Goal: Information Seeking & Learning: Learn about a topic

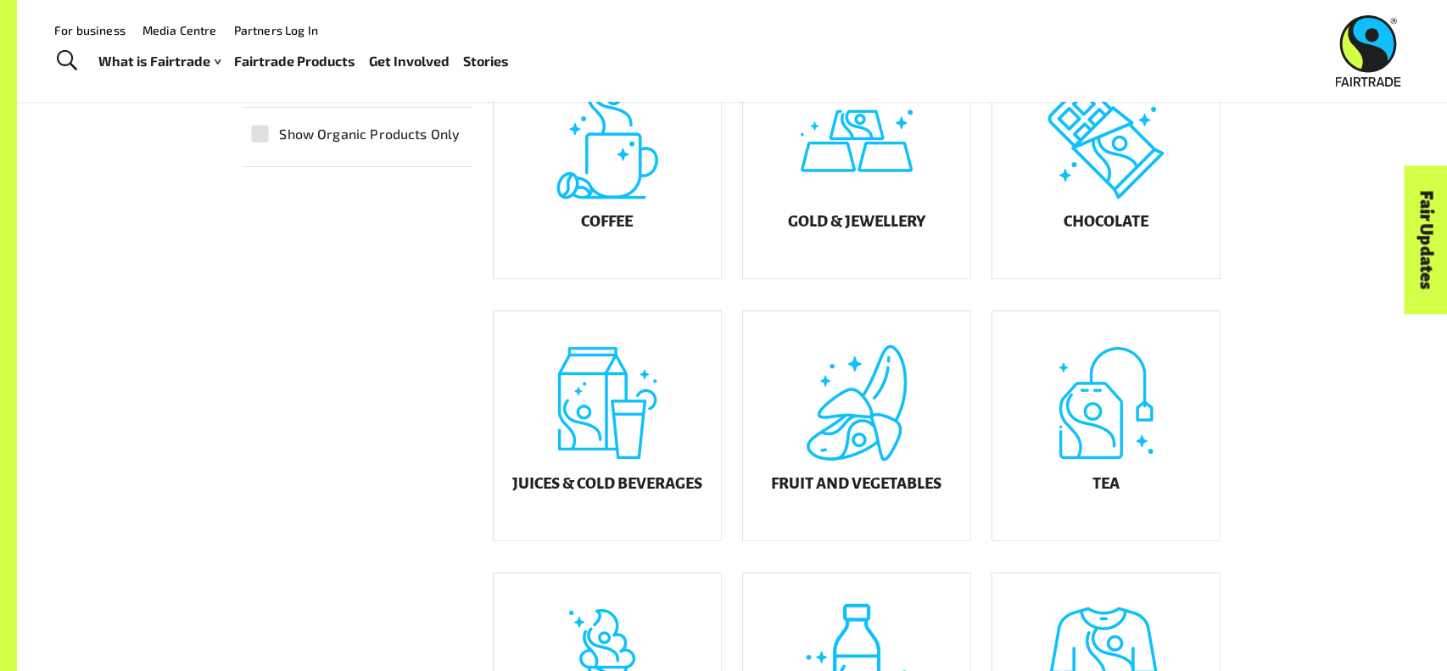
scroll to position [510, 0]
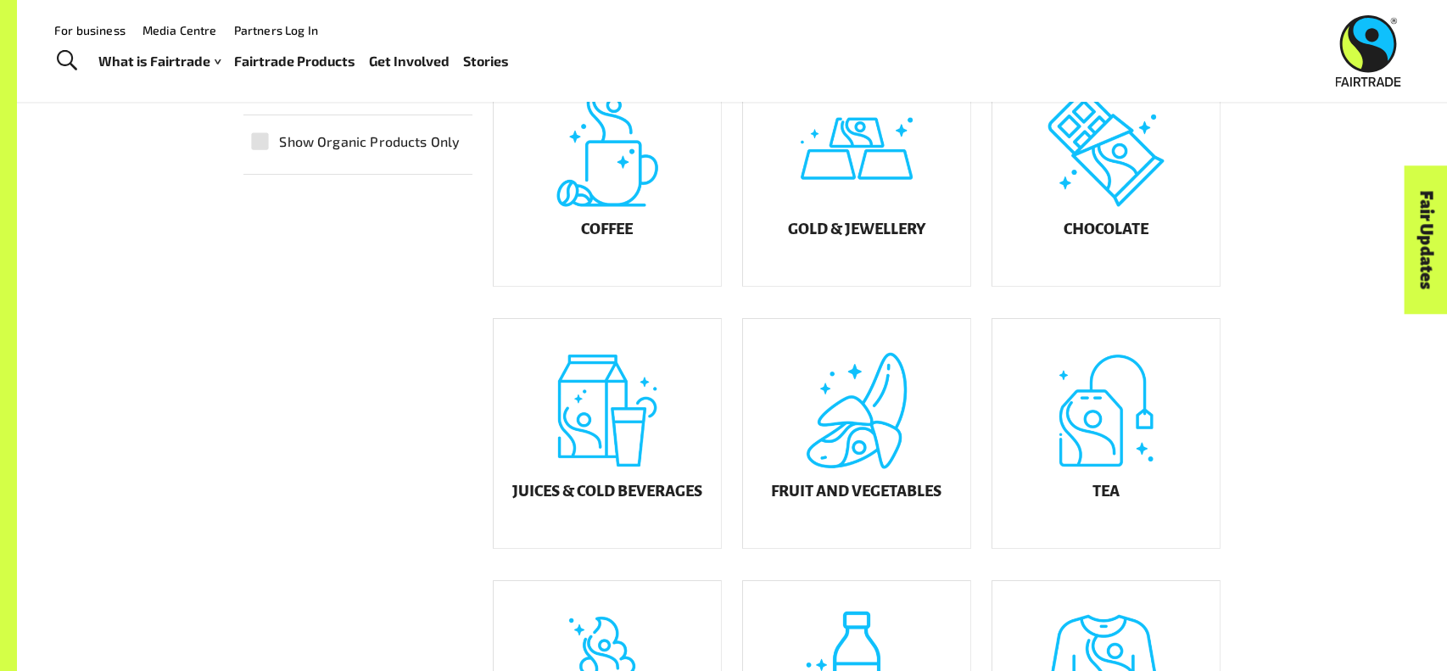
click at [1310, 567] on div "Product Finder Product Finder Displaying results in: [GEOGRAPHIC_DATA] [GEOGRAP…" at bounding box center [732, 316] width 1430 height 1653
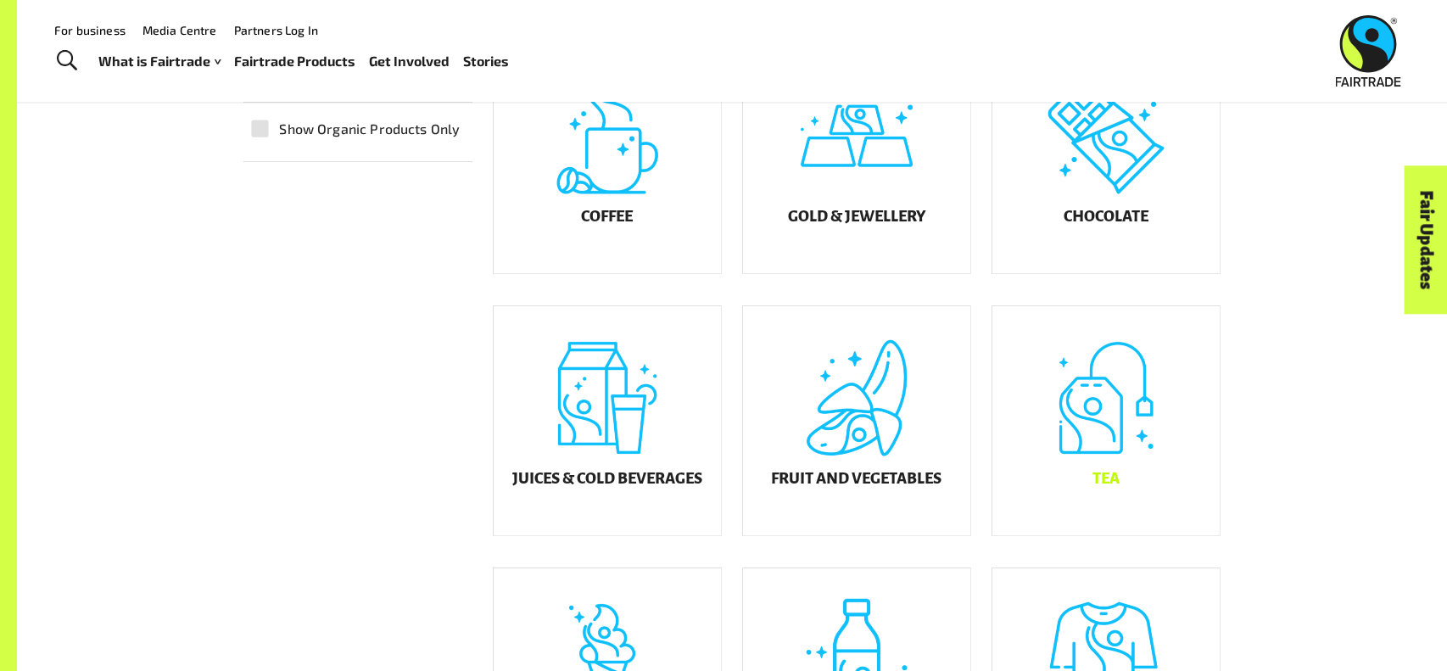
scroll to position [473, 0]
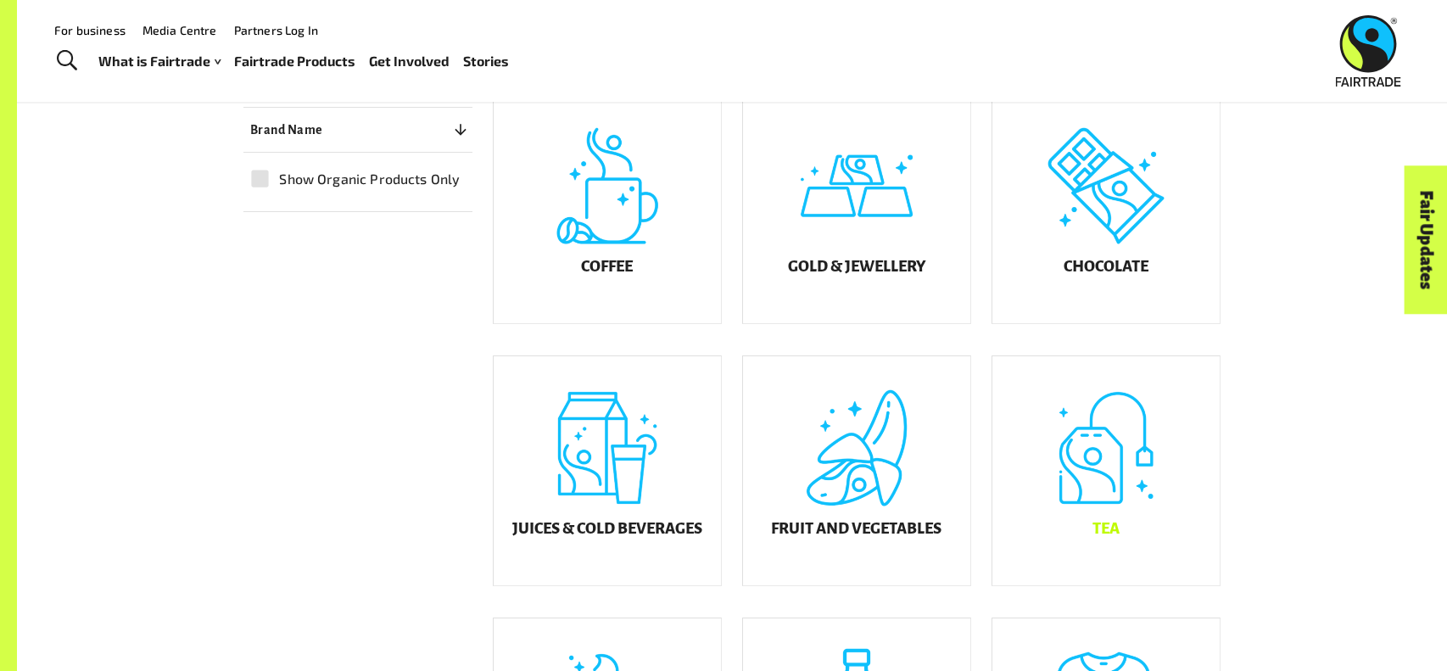
click at [1116, 537] on h5 "Tea" at bounding box center [1105, 528] width 27 height 17
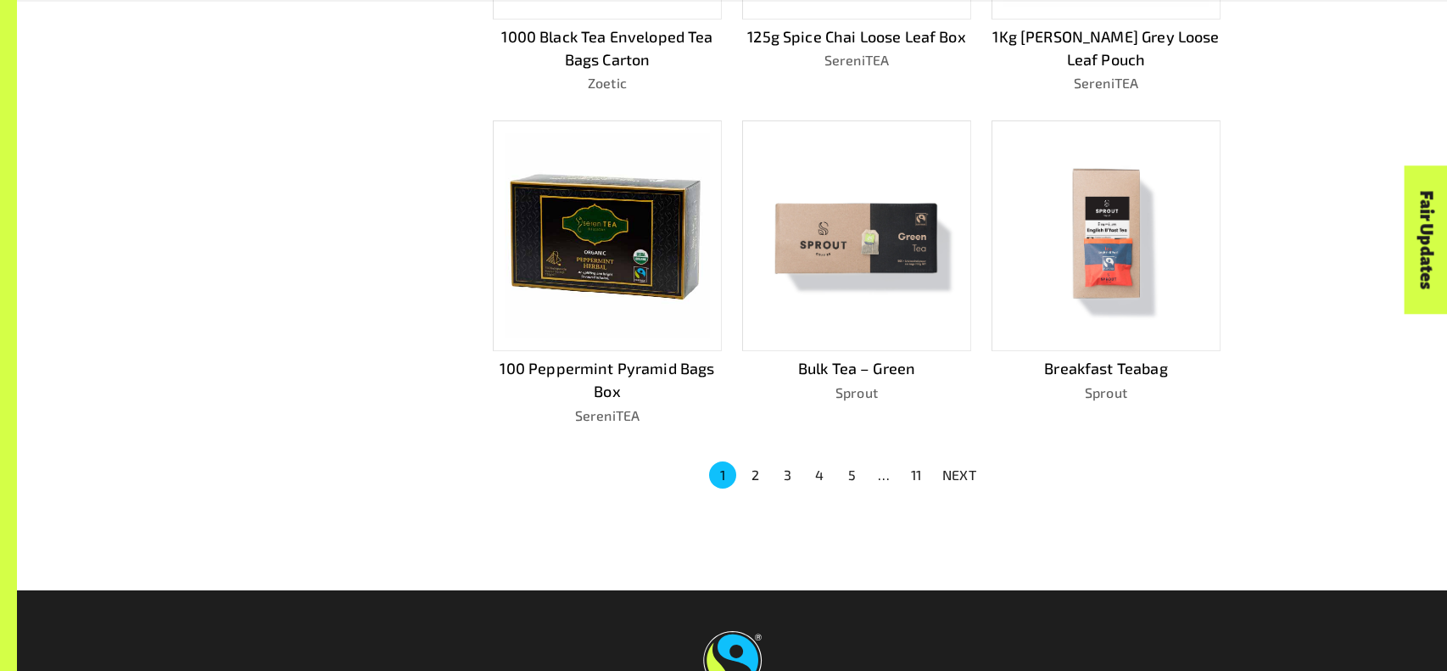
scroll to position [1094, 0]
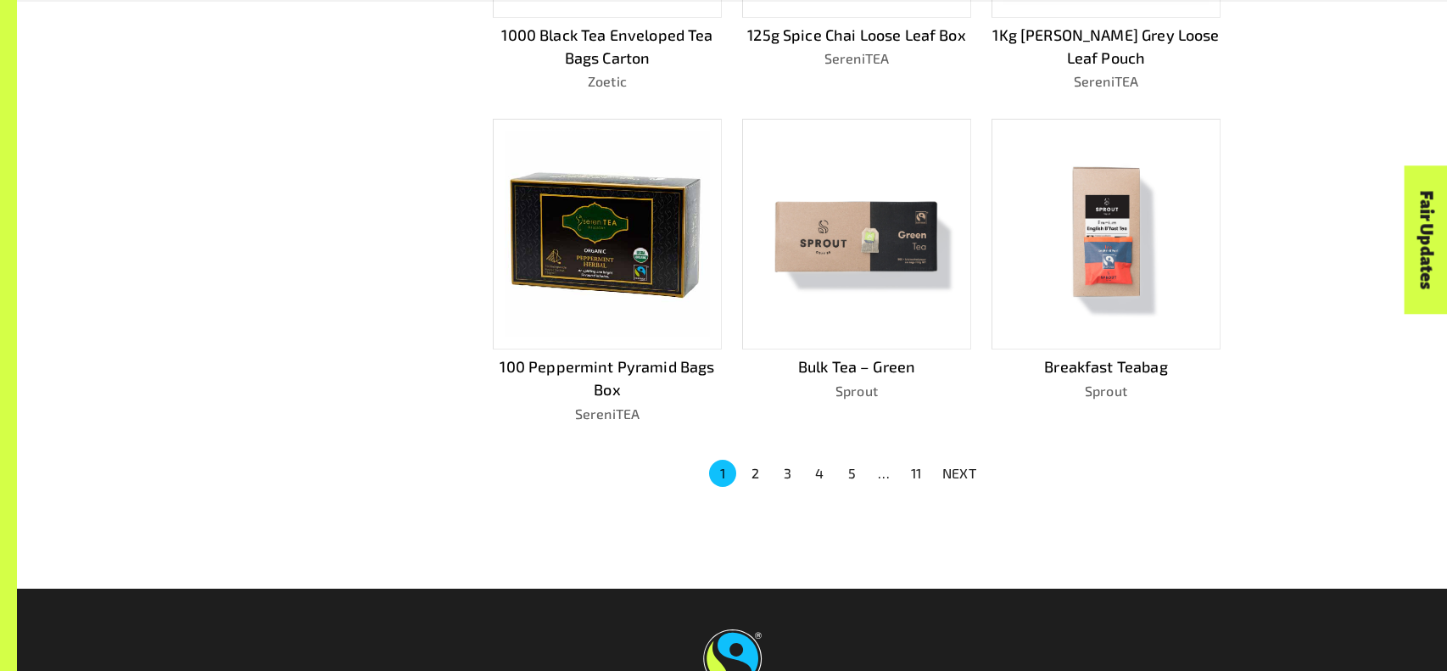
click at [756, 468] on button "2" at bounding box center [754, 473] width 27 height 27
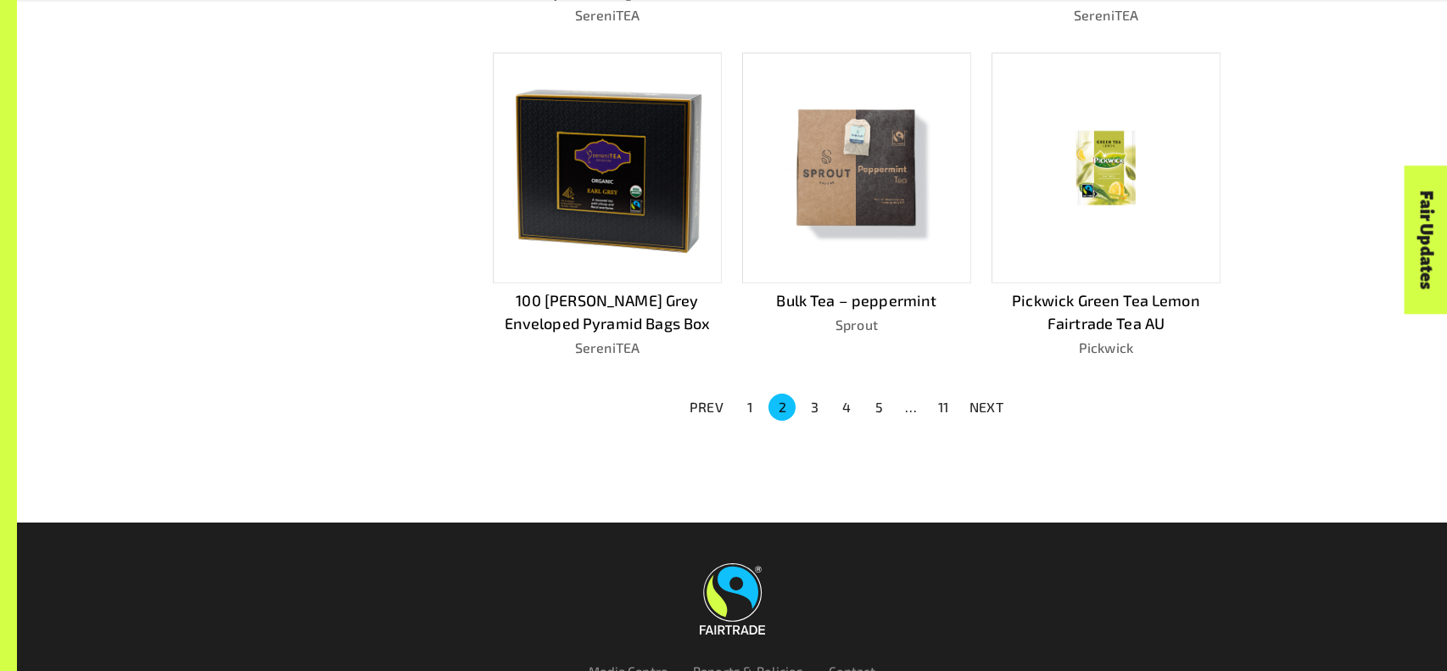
scroll to position [1161, 0]
click at [813, 393] on button "3" at bounding box center [814, 406] width 27 height 27
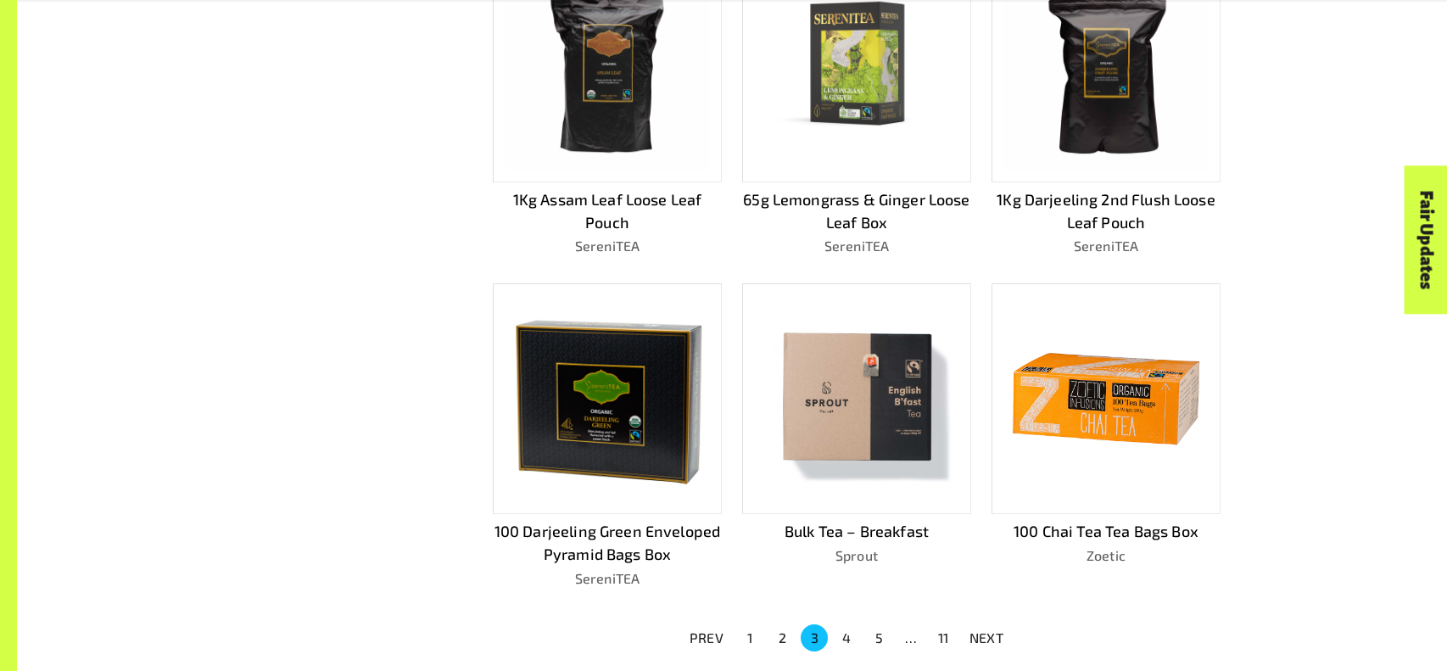
scroll to position [931, 0]
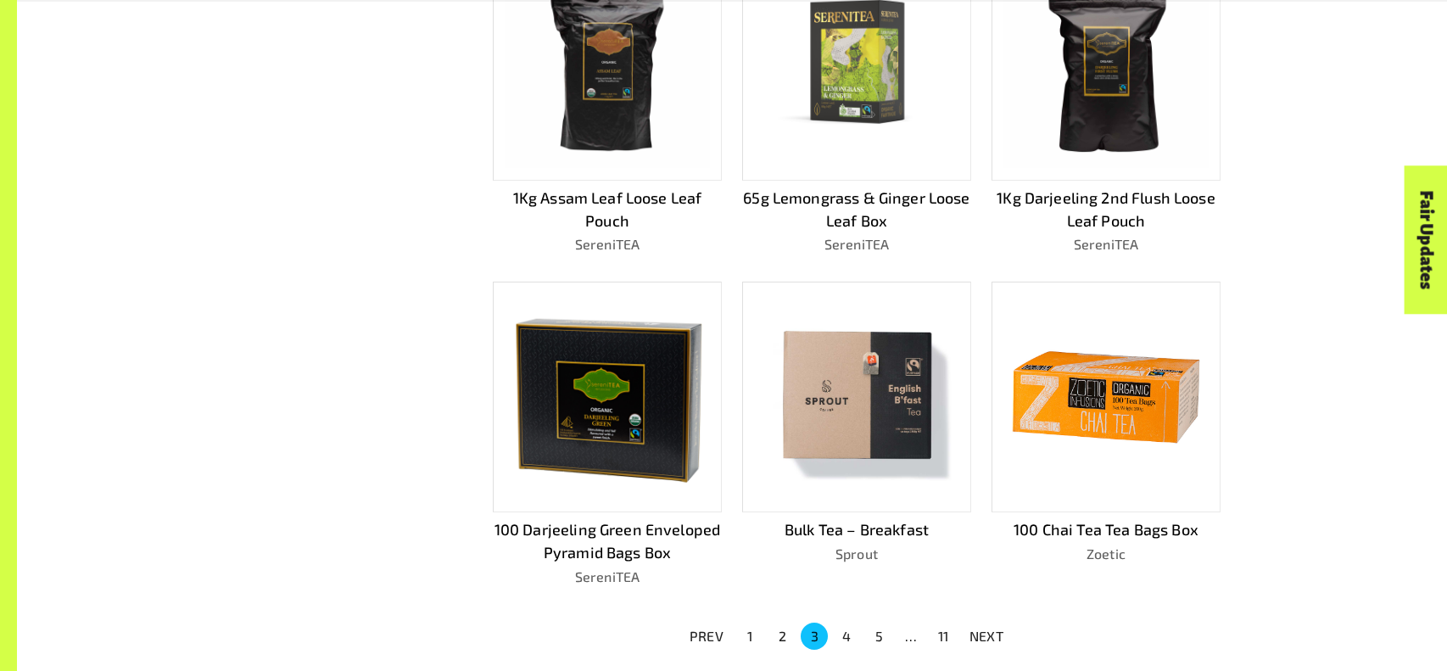
click at [851, 631] on button "4" at bounding box center [846, 635] width 27 height 27
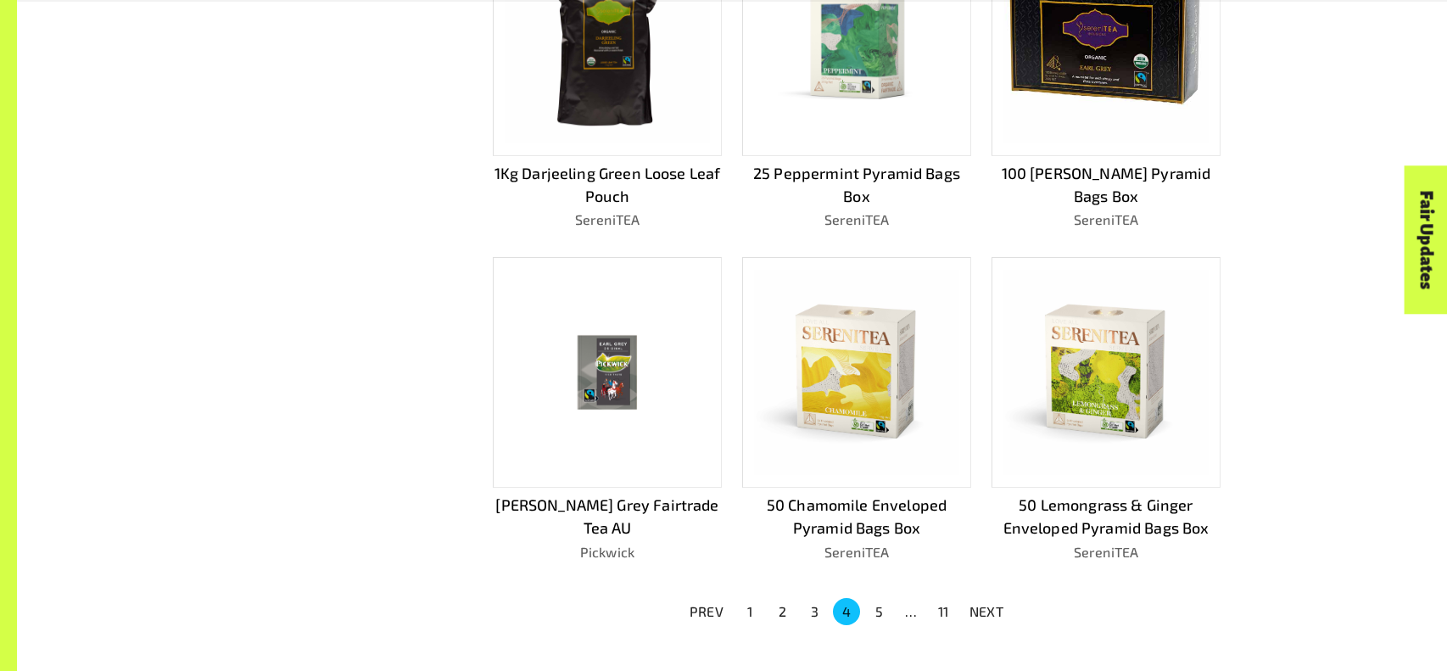
scroll to position [957, 0]
click at [871, 597] on button "5" at bounding box center [878, 610] width 27 height 27
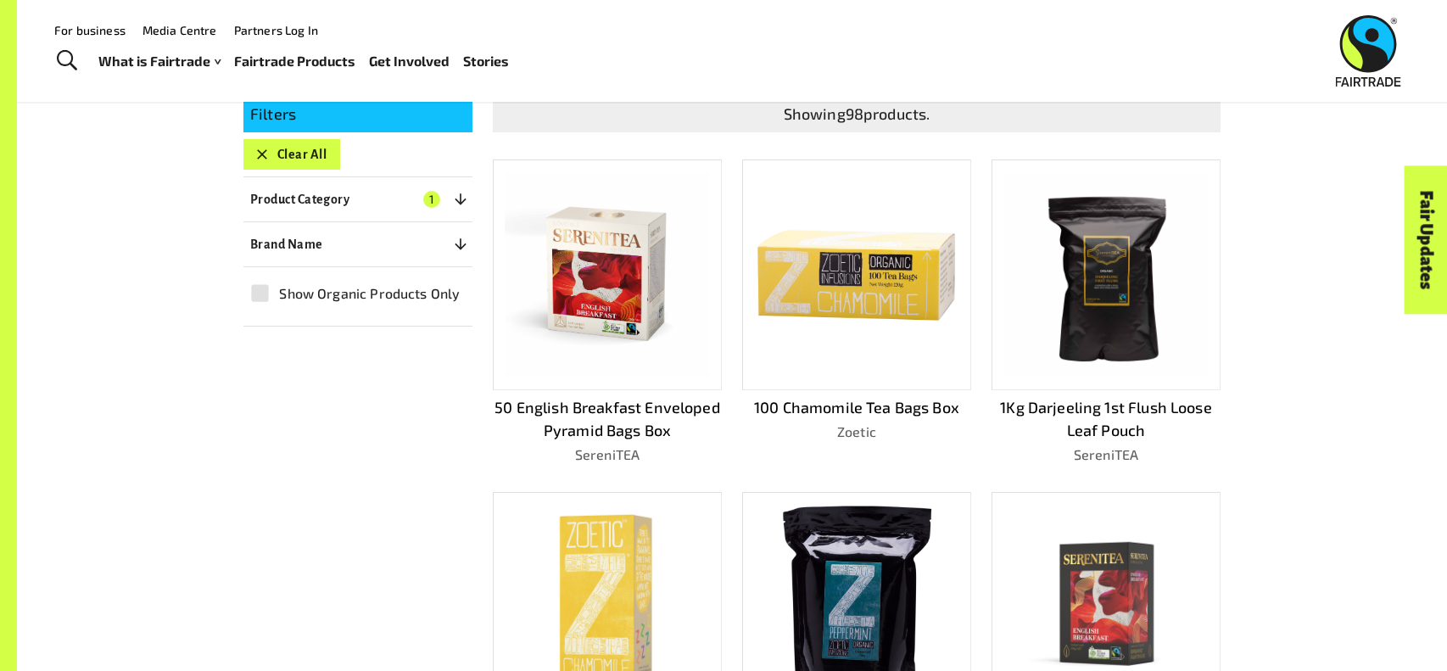
click at [1250, 478] on div "Product Finder Product Finder / Tea Displaying results in: [GEOGRAPHIC_DATA] [G…" at bounding box center [732, 452] width 1430 height 1682
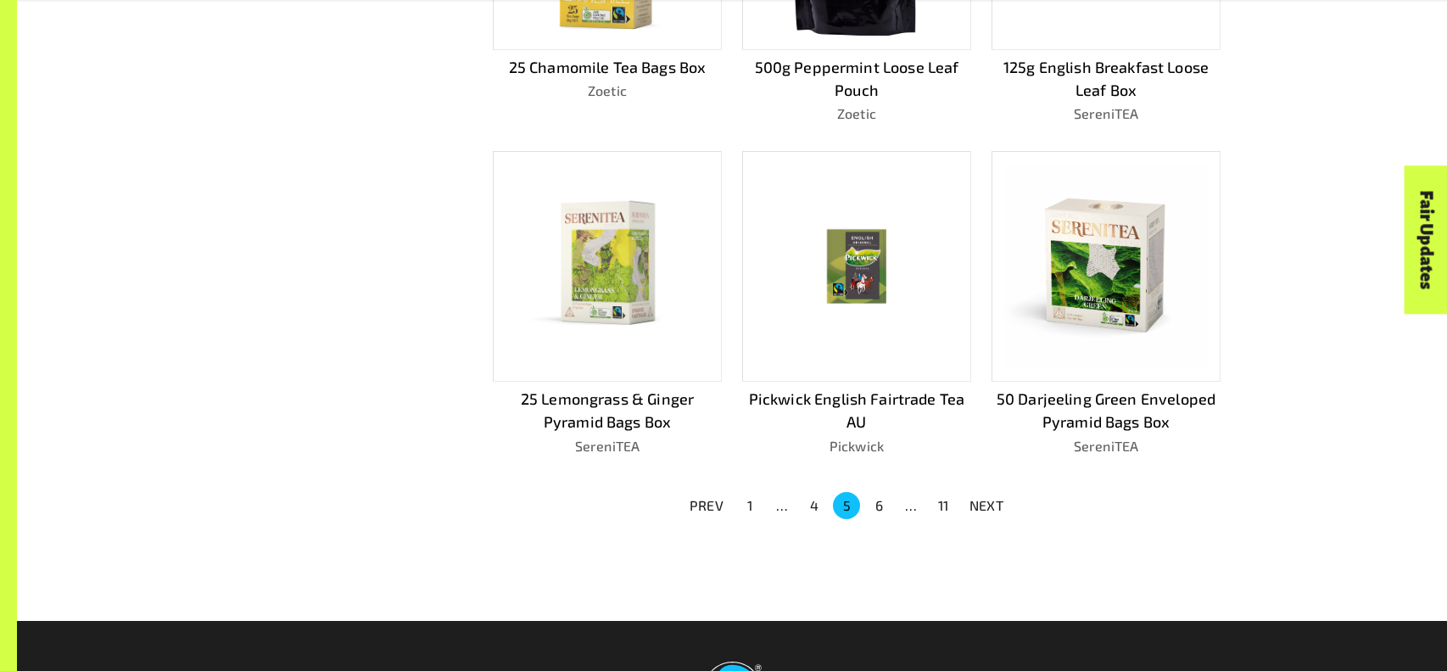
scroll to position [1065, 0]
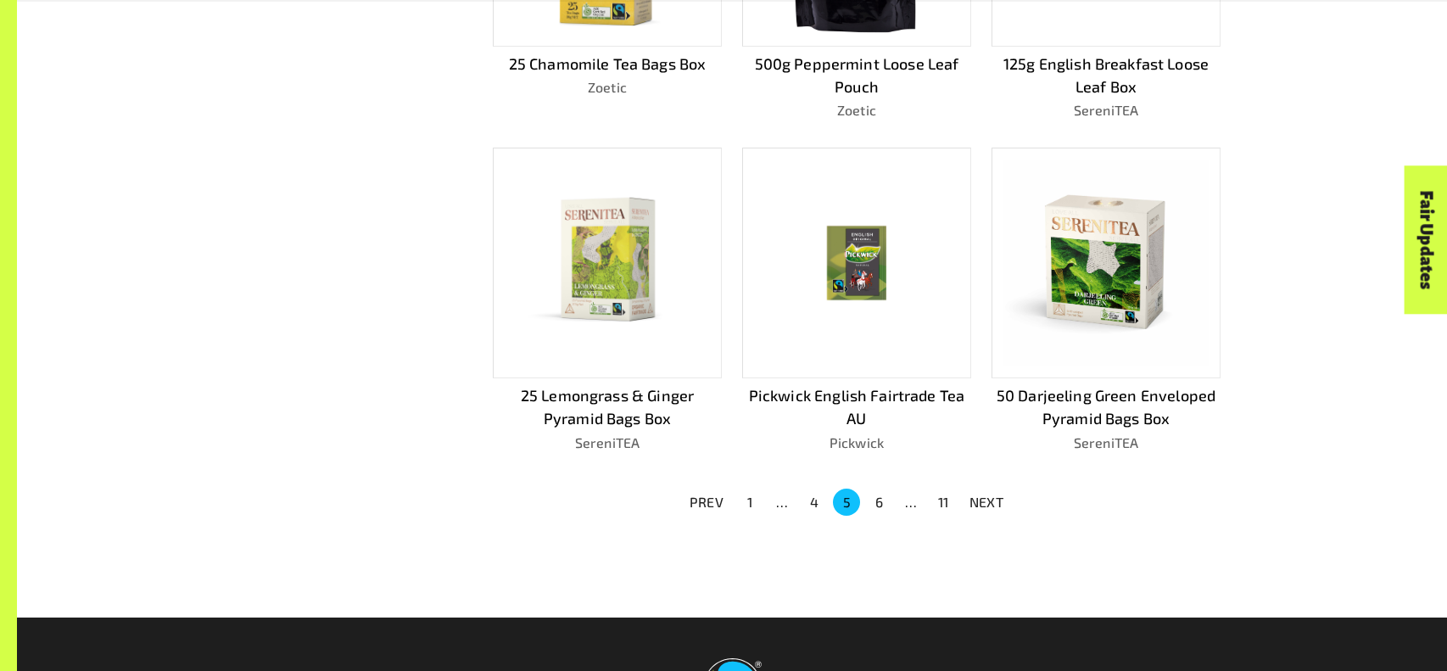
click at [884, 488] on button "6" at bounding box center [878, 501] width 27 height 27
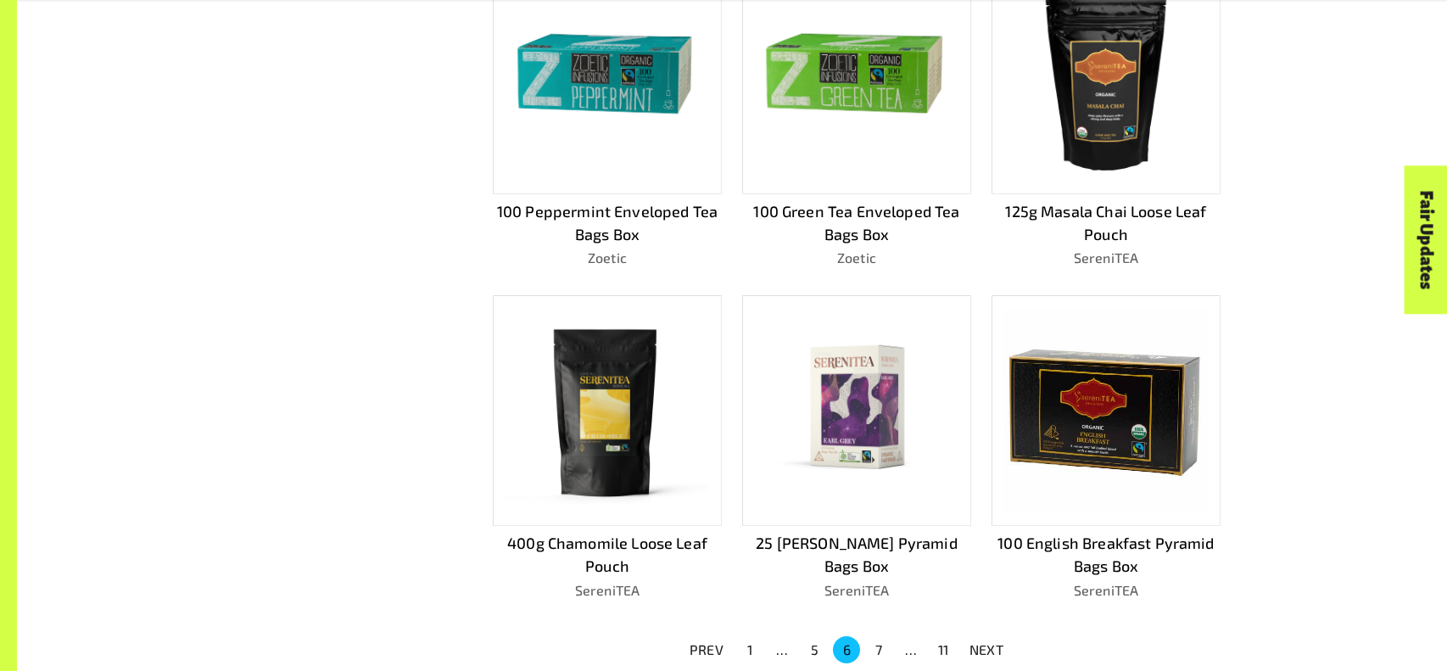
scroll to position [921, 0]
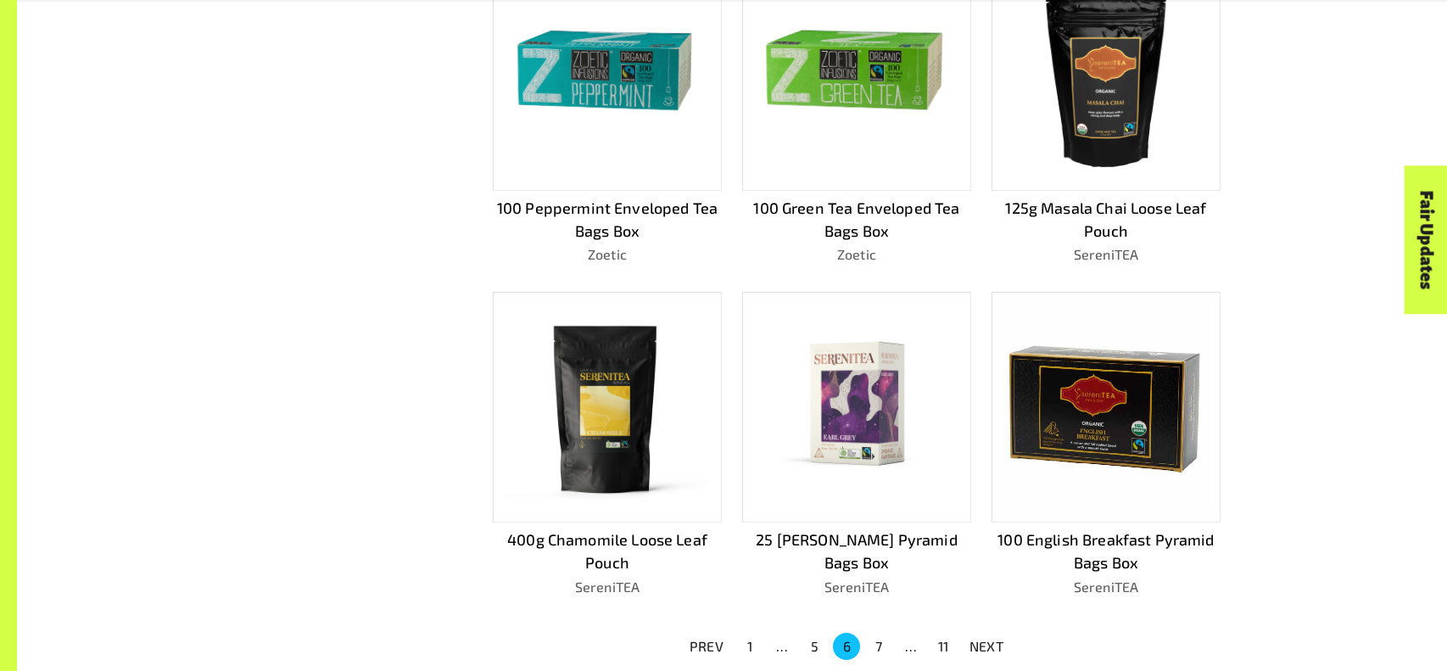
click at [878, 643] on button "7" at bounding box center [878, 646] width 27 height 27
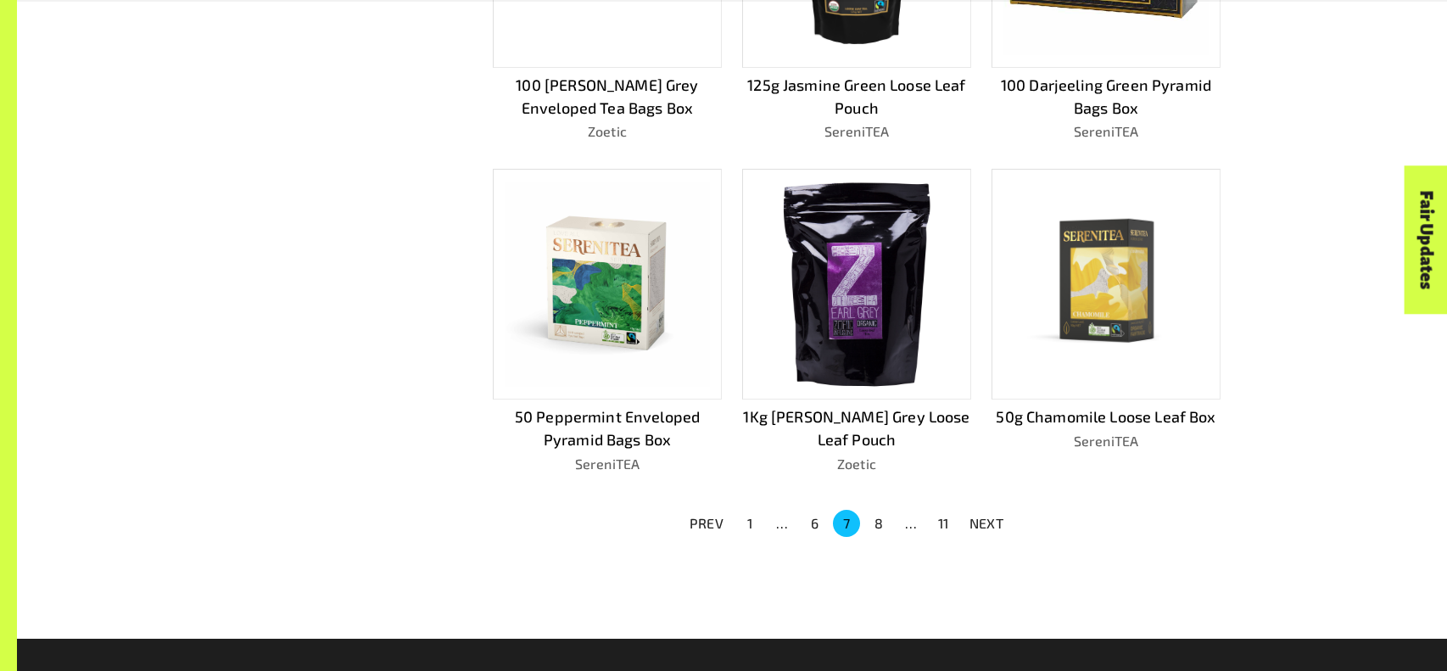
scroll to position [1045, 0]
click at [868, 516] on button "8" at bounding box center [878, 522] width 27 height 27
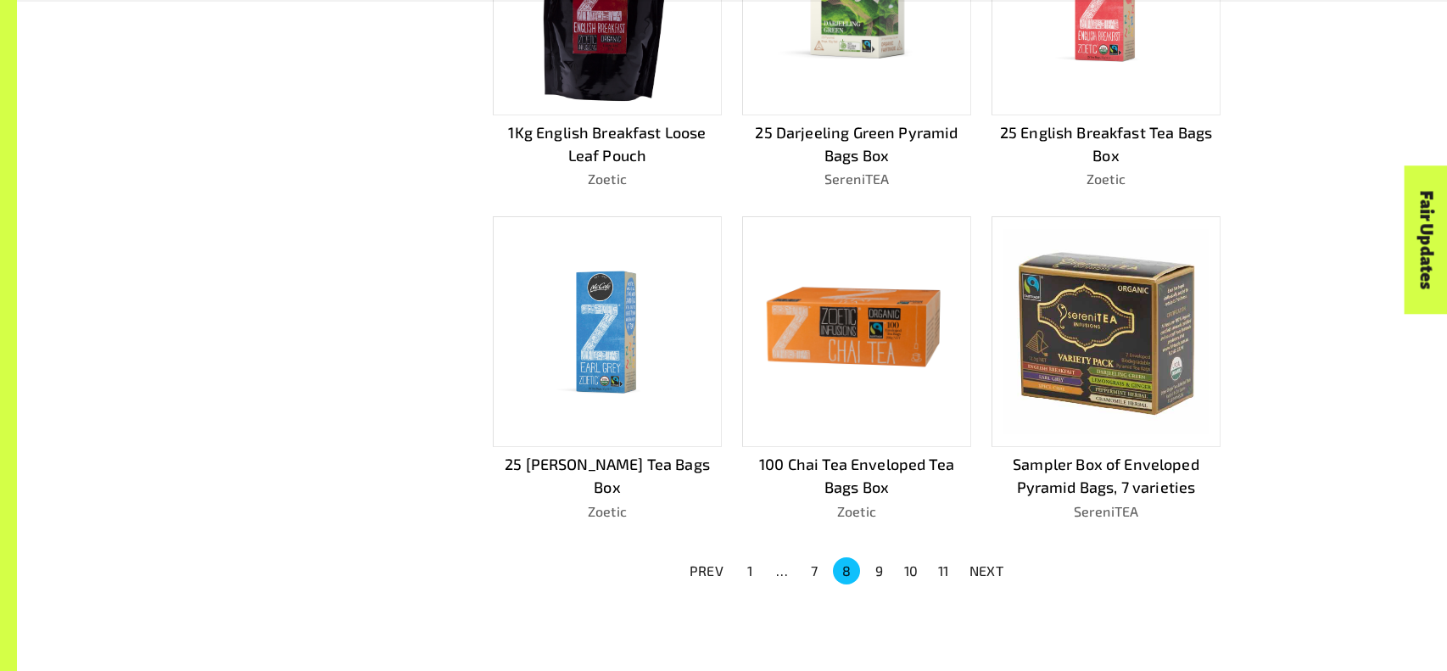
scroll to position [1033, 0]
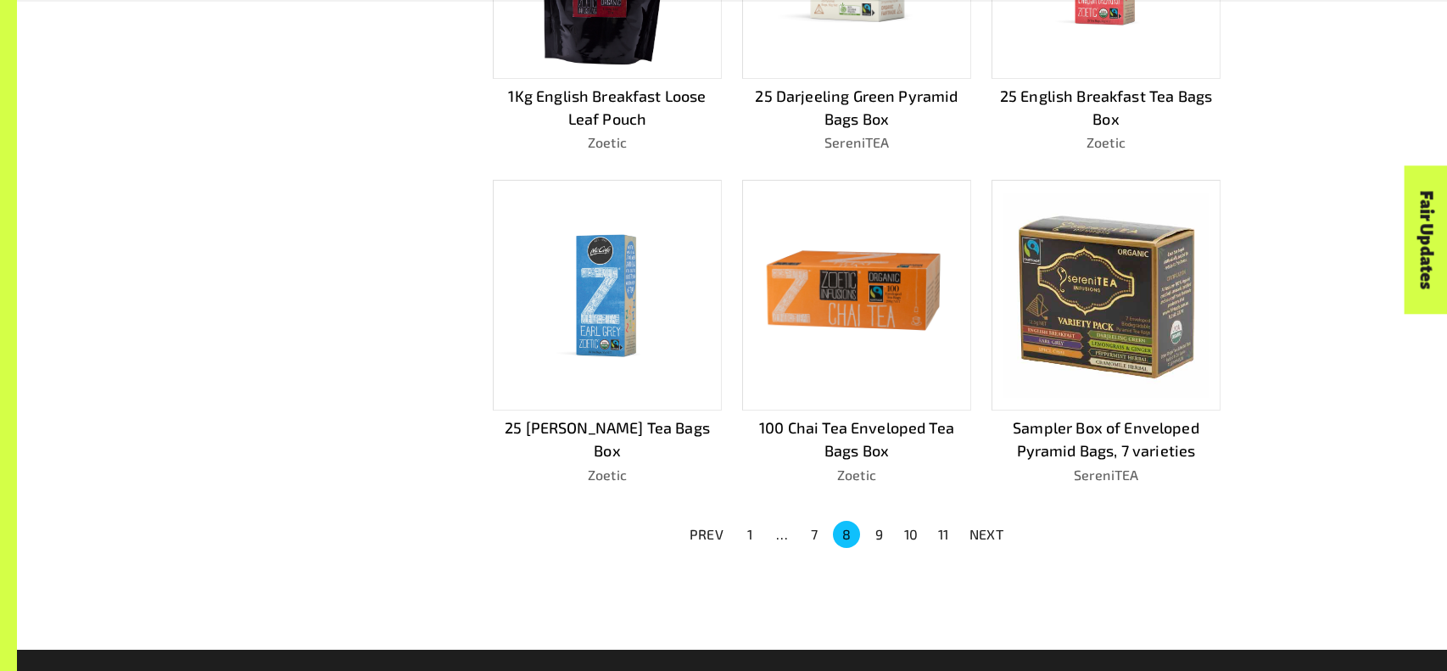
click at [880, 523] on button "9" at bounding box center [878, 534] width 27 height 27
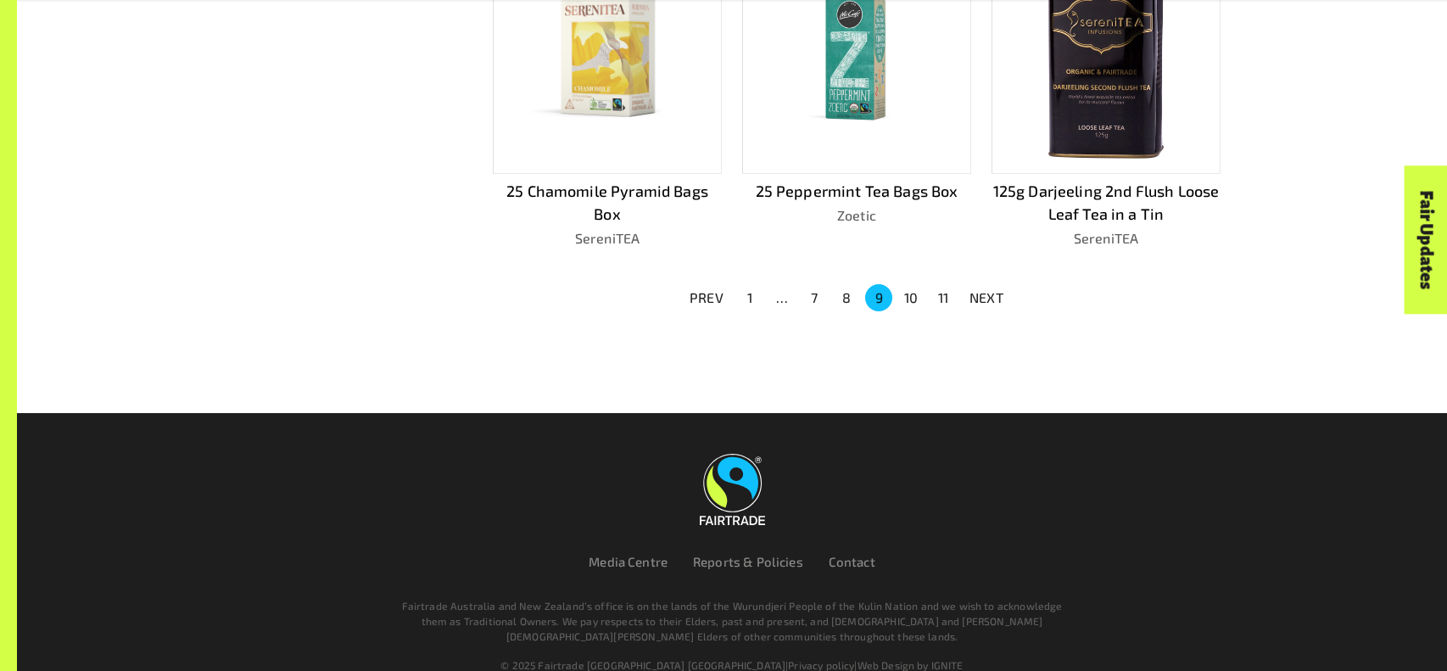
scroll to position [1290, 0]
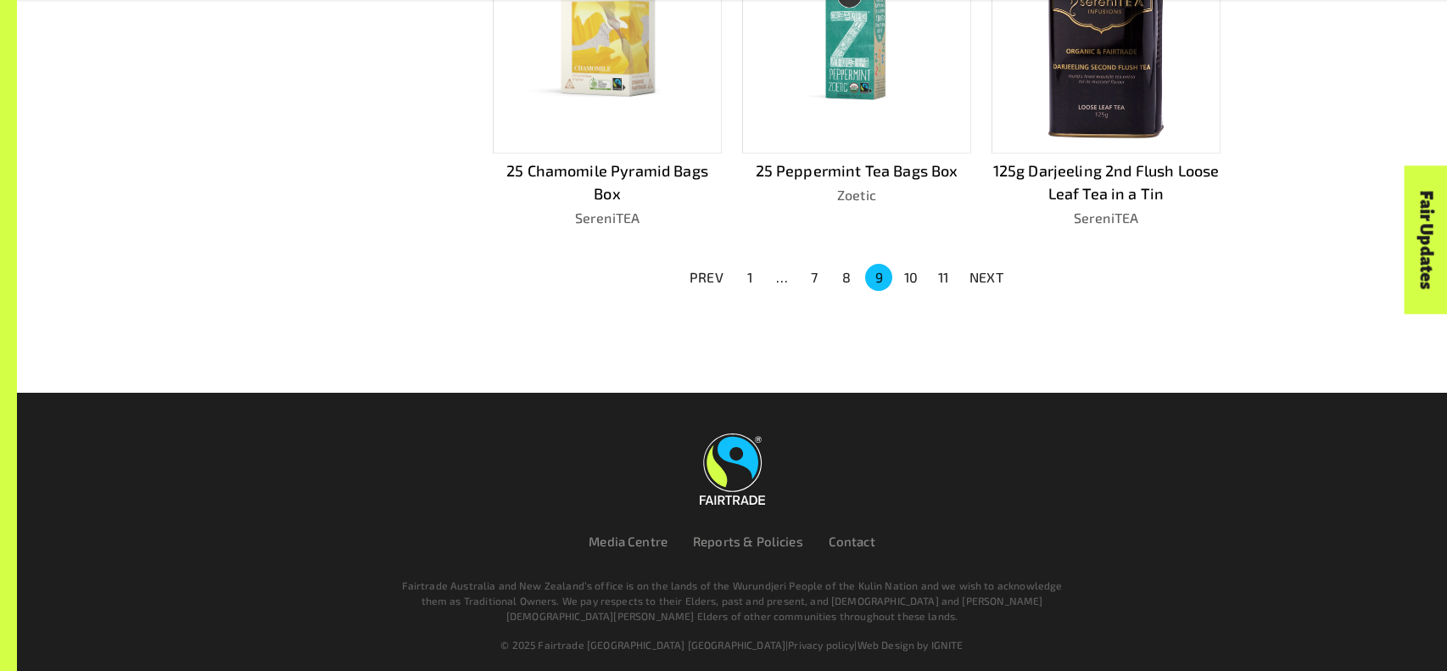
click at [909, 271] on button "10" at bounding box center [910, 277] width 27 height 27
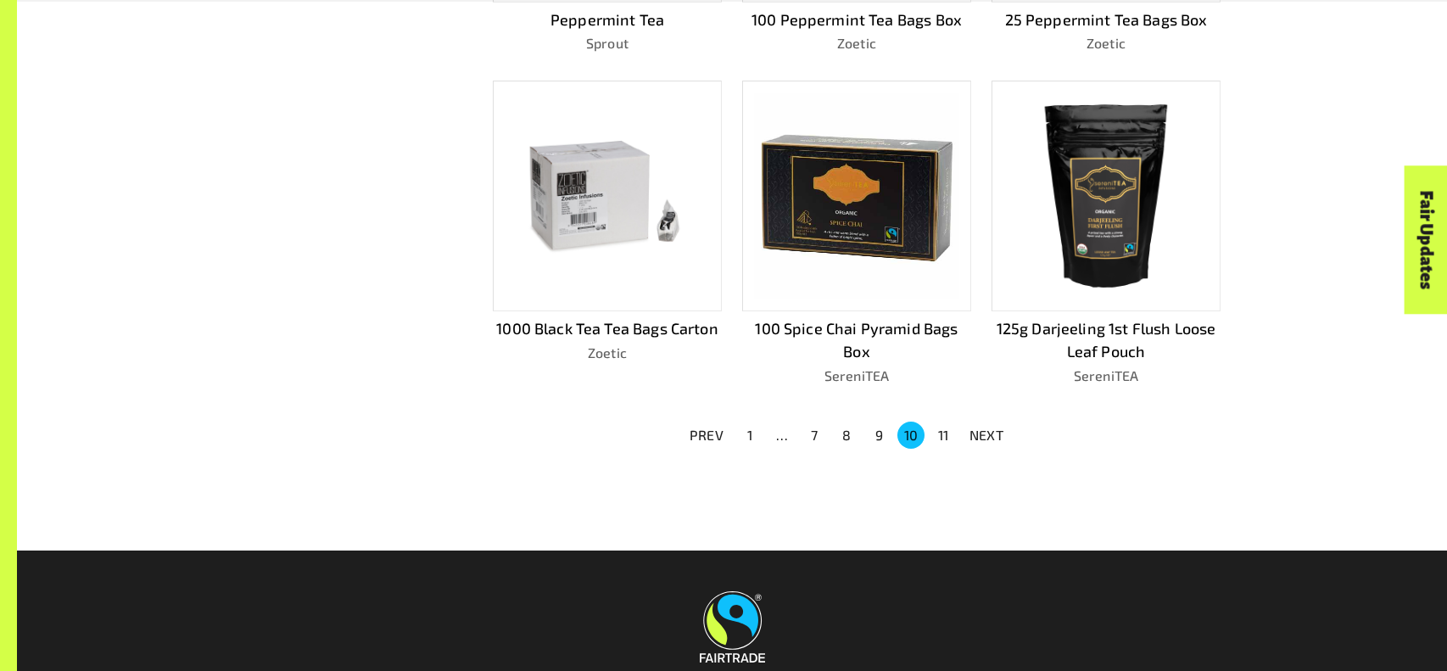
scroll to position [1110, 0]
click at [920, 428] on button "10" at bounding box center [910, 434] width 27 height 27
click at [942, 427] on button "11" at bounding box center [942, 434] width 27 height 27
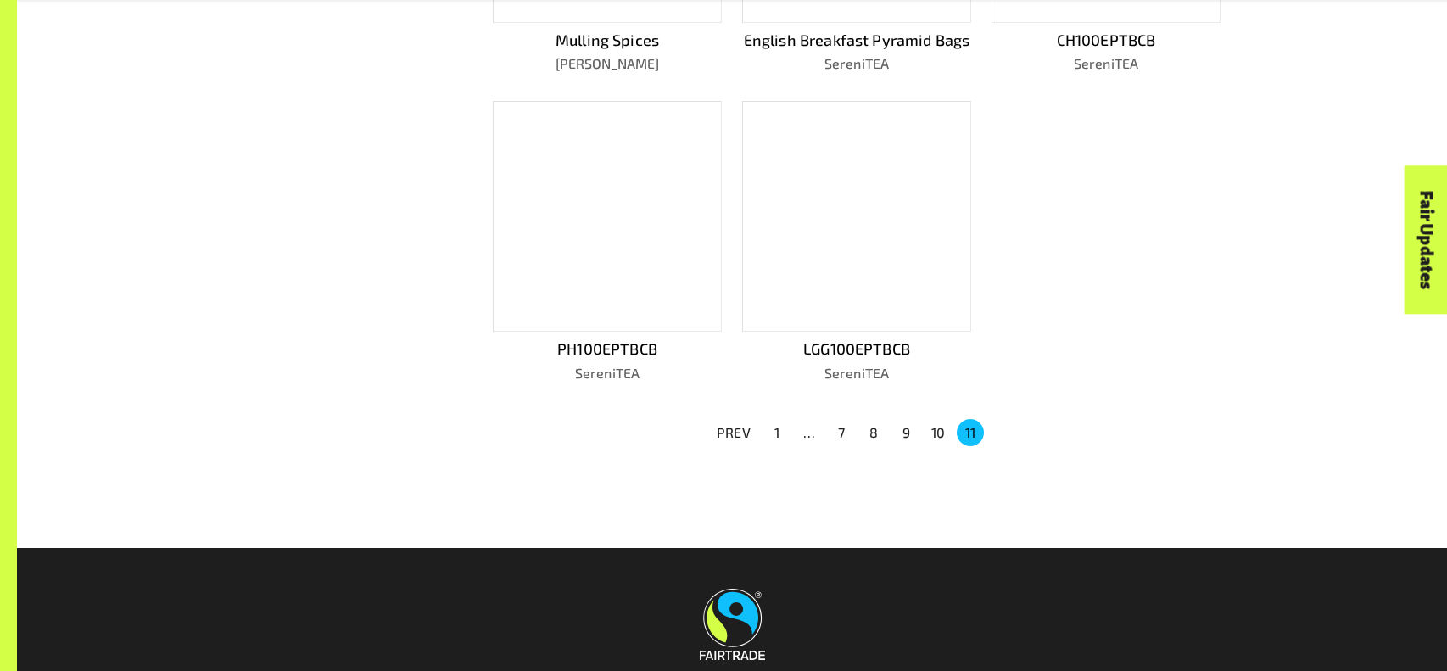
scroll to position [1091, 0]
